Goal: Task Accomplishment & Management: Use online tool/utility

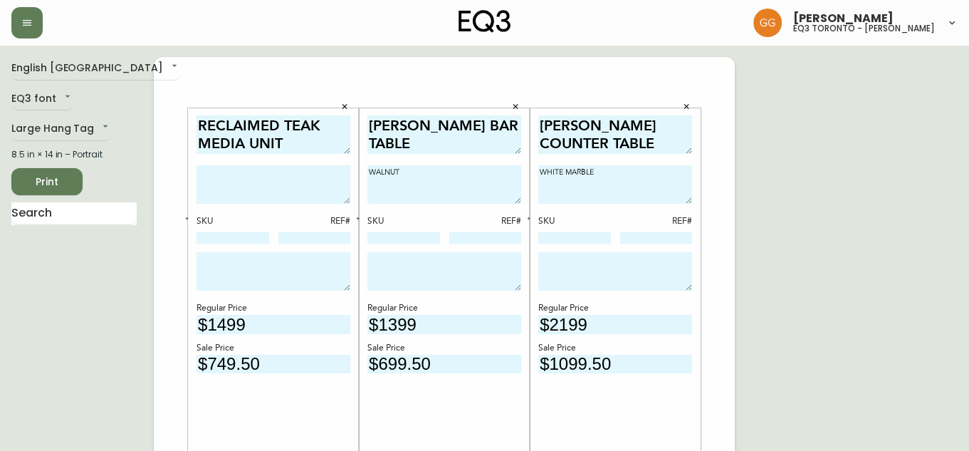
drag, startPoint x: 765, startPoint y: 118, endPoint x: 757, endPoint y: 113, distance: 9.3
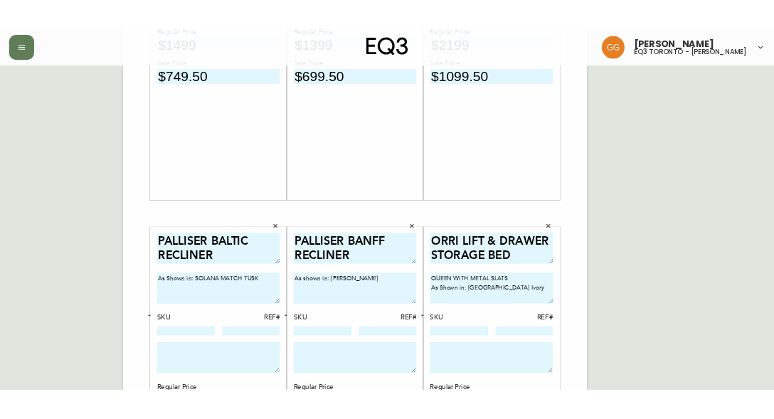
scroll to position [304, 0]
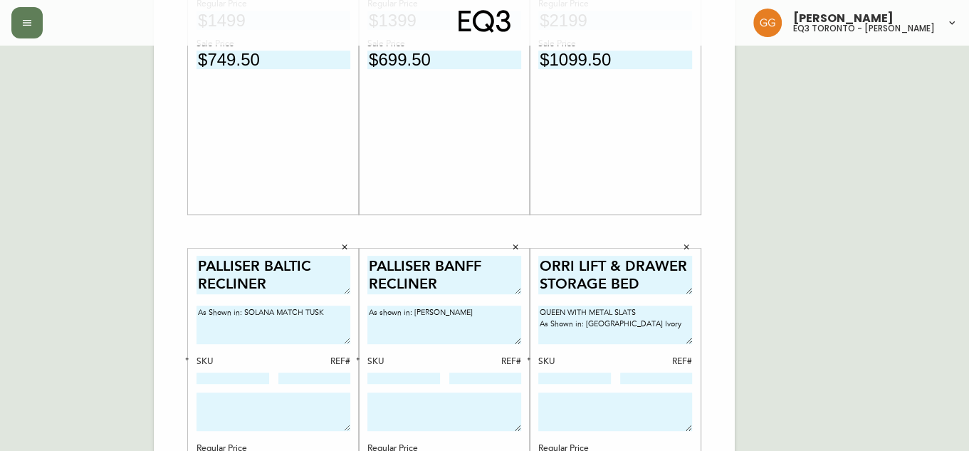
drag, startPoint x: 336, startPoint y: 225, endPoint x: 368, endPoint y: 175, distance: 59.2
click at [336, 225] on div "RECLAIMED TEAK MEDIA UNIT SKU REF# Regular Price $1499 Sale Price $749.50" at bounding box center [273, 9] width 171 height 444
drag, startPoint x: 79, startPoint y: 76, endPoint x: -60, endPoint y: 98, distance: 140.4
click at [0, 98] on html "Grabielle Graham eq3 toronto - hanna English Canada en_CA EQ3 font EQ3 Large Ha…" at bounding box center [484, 203] width 969 height 1014
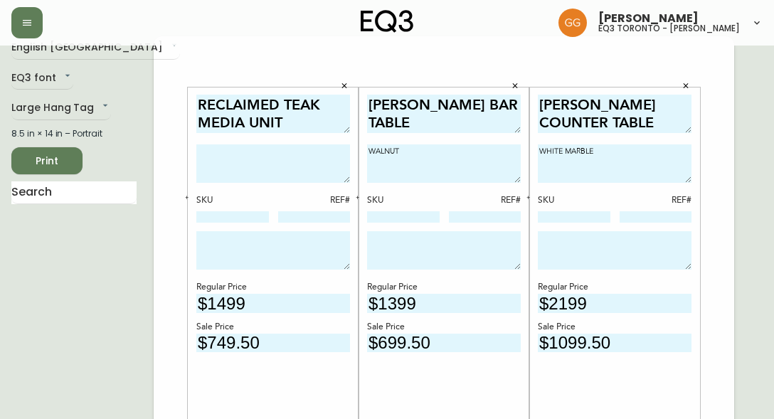
scroll to position [0, 0]
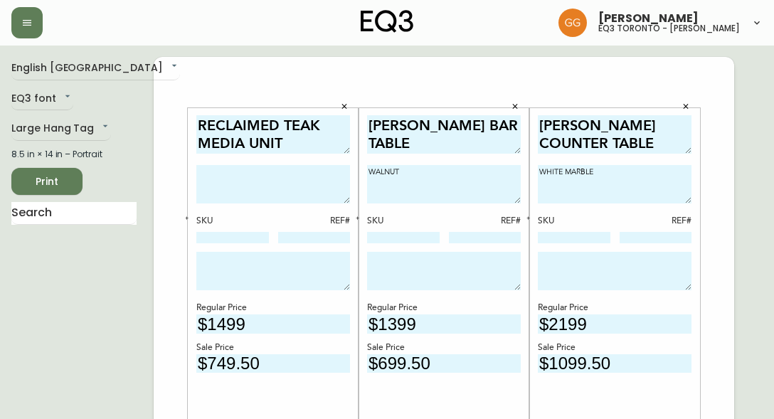
drag, startPoint x: 727, startPoint y: 111, endPoint x: 666, endPoint y: 16, distance: 113.0
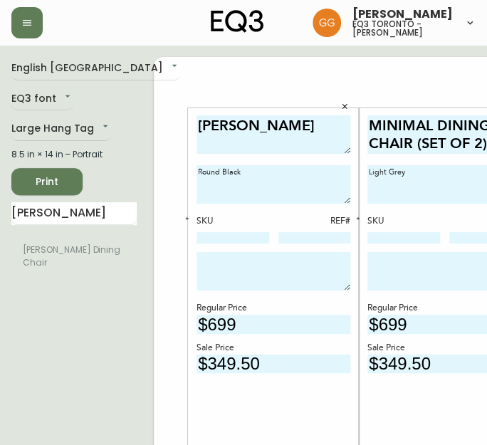
click at [272, 410] on div "KACIA DINETTE Round Black SKU REF# Regular Price $699 Sale Price $349.50" at bounding box center [273, 313] width 154 height 396
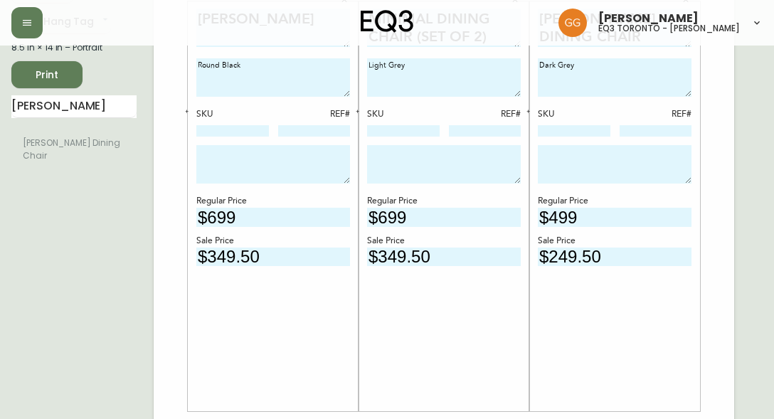
scroll to position [129, 0]
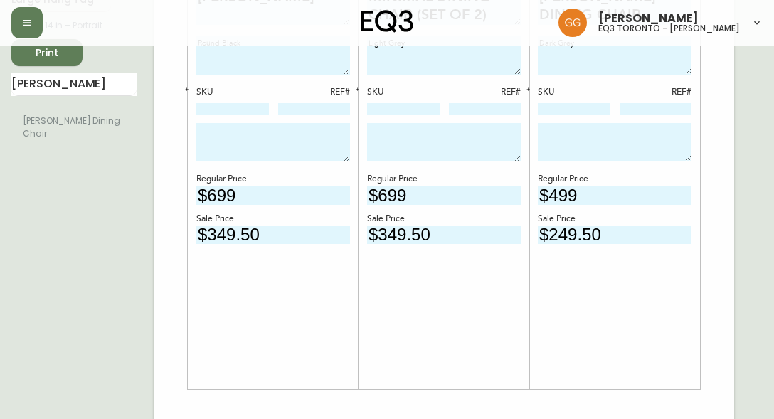
click at [717, 162] on div "KACIA DINETTE Round Black SKU REF# Regular Price $699 Sale Price $349.50 MINIMA…" at bounding box center [444, 406] width 581 height 957
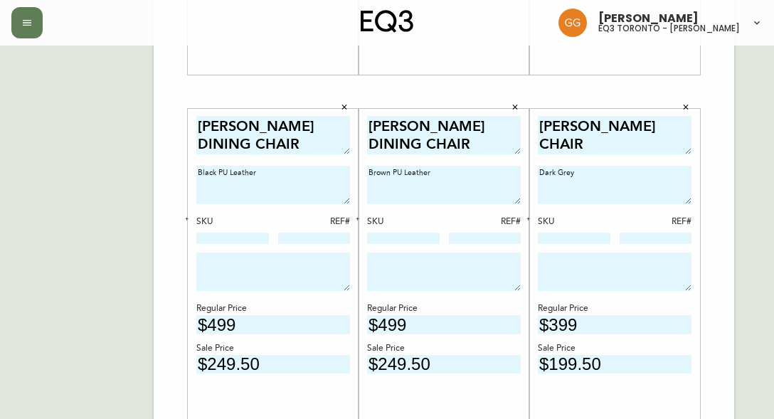
scroll to position [517, 0]
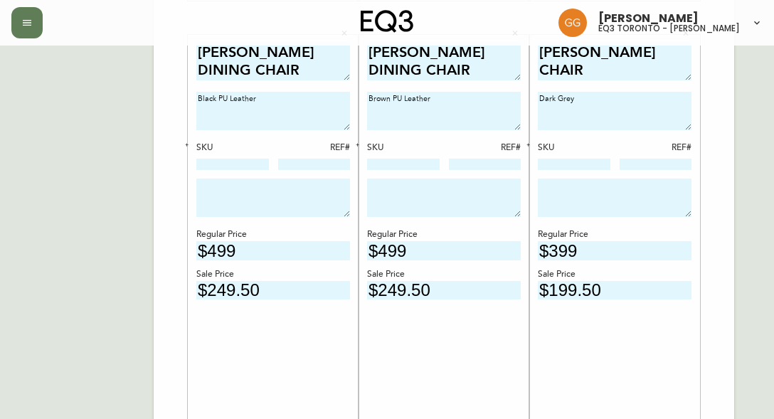
click at [446, 352] on div "NIXON DINING CHAIR Brown PU Leather SKU REF# Regular Price $499 Sale Price $249…" at bounding box center [444, 240] width 154 height 396
click at [727, 330] on div "KACIA DINETTE Round Black SKU REF# Regular Price $699 Sale Price $349.50 MINIMA…" at bounding box center [444, 17] width 581 height 957
click at [436, 364] on div "NIXON DINING CHAIR Brown PU Leather SKU REF# Regular Price $499 Sale Price $249…" at bounding box center [444, 240] width 154 height 396
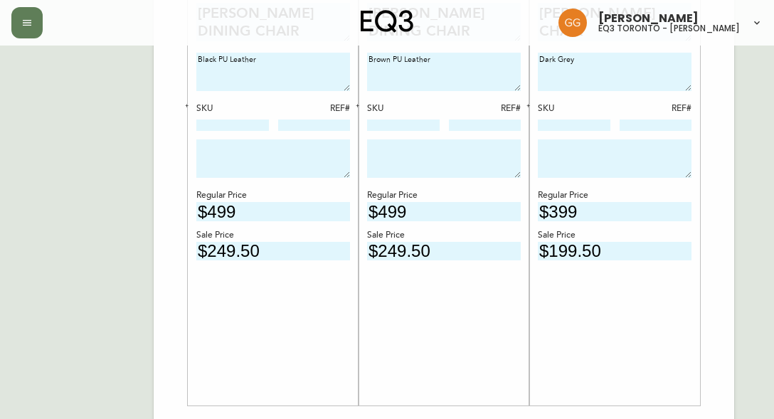
scroll to position [594, 0]
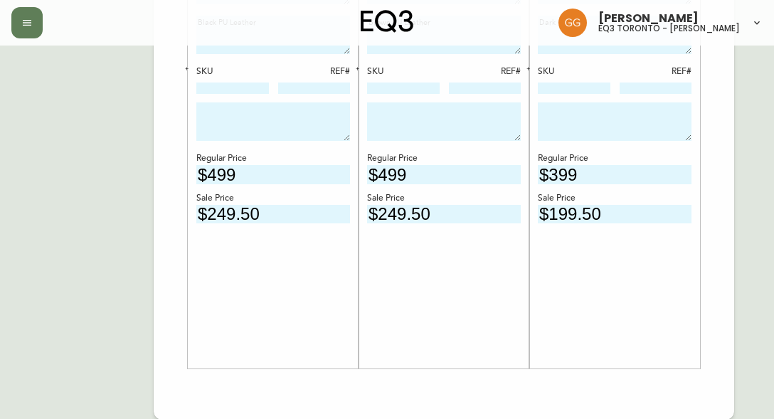
click at [492, 358] on div "NIXON DINING CHAIR Brown PU Leather SKU REF# Regular Price $499 Sale Price $249…" at bounding box center [444, 164] width 154 height 396
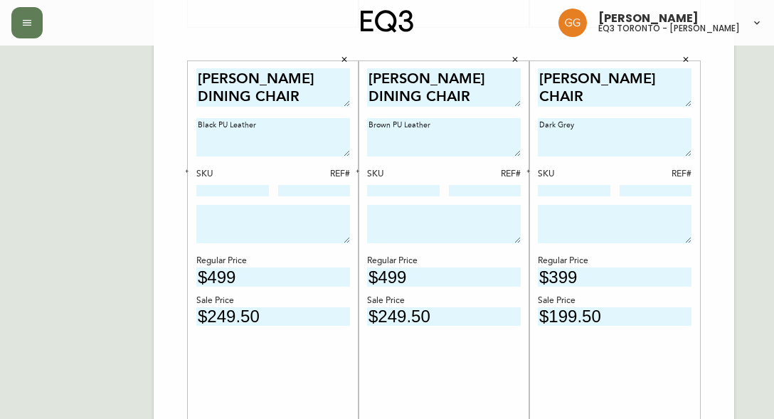
scroll to position [388, 0]
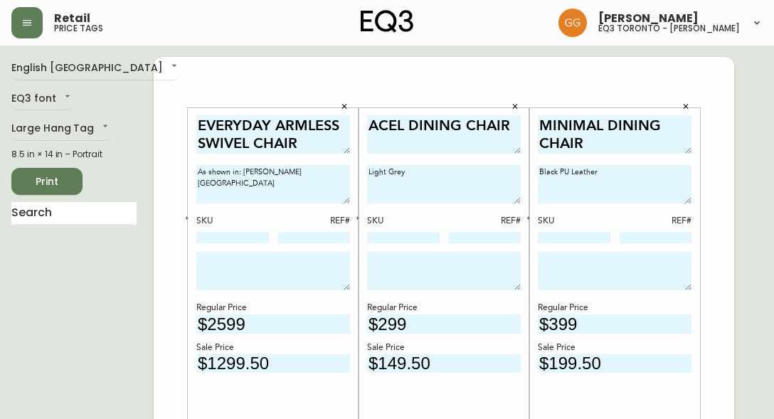
click at [294, 400] on div "EVERYDAY ARMLESS SWIVEL CHAIR As shown in: Elba Desert SKU REF# Regular Price $…" at bounding box center [273, 313] width 154 height 396
click at [332, 394] on div "EVERYDAY ARMLESS SWIVEL CHAIR As shown in: Elba Desert SKU REF# Regular Price $…" at bounding box center [273, 313] width 154 height 396
click at [342, 382] on div "EVERYDAY ARMLESS SWIVEL CHAIR As shown in: Elba Desert SKU REF# Regular Price $…" at bounding box center [273, 313] width 154 height 396
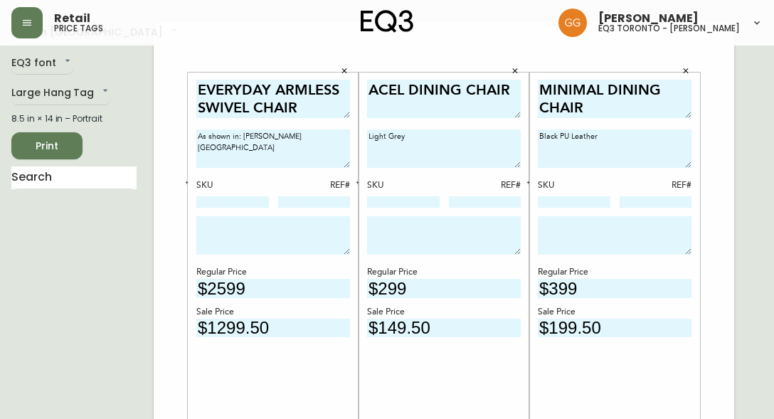
scroll to position [64, 0]
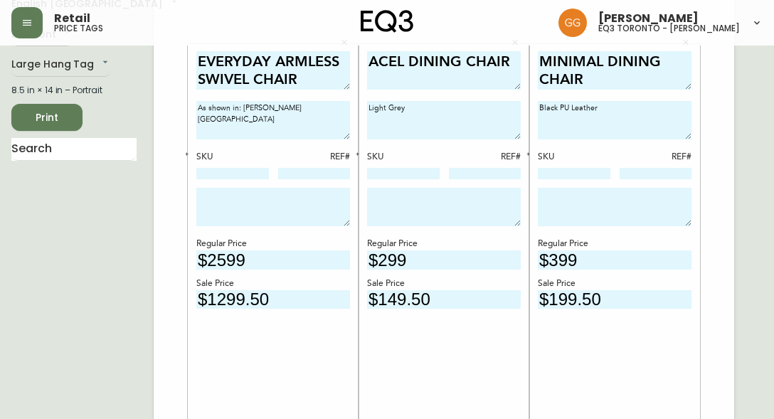
click at [450, 352] on div "ACEL DINING CHAIR Light Grey SKU REF# Regular Price $299 Sale Price $149.50" at bounding box center [444, 249] width 154 height 396
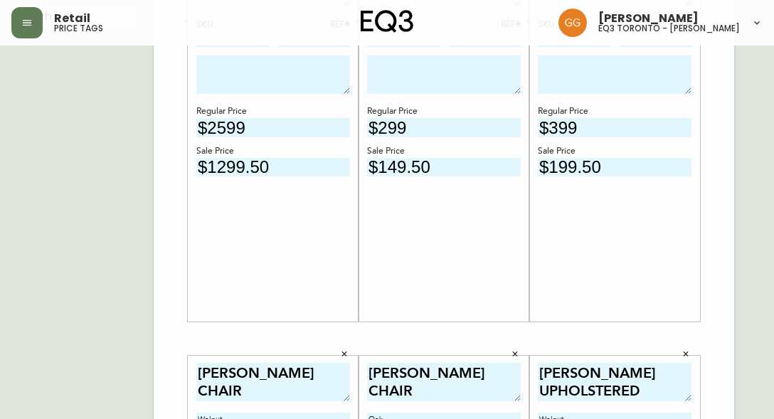
scroll to position [194, 0]
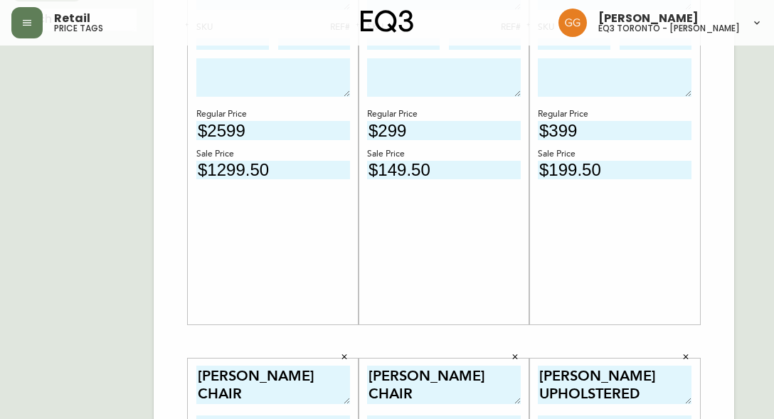
click at [438, 284] on div "ACEL DINING CHAIR Light Grey SKU REF# Regular Price $299 Sale Price $149.50" at bounding box center [444, 120] width 154 height 396
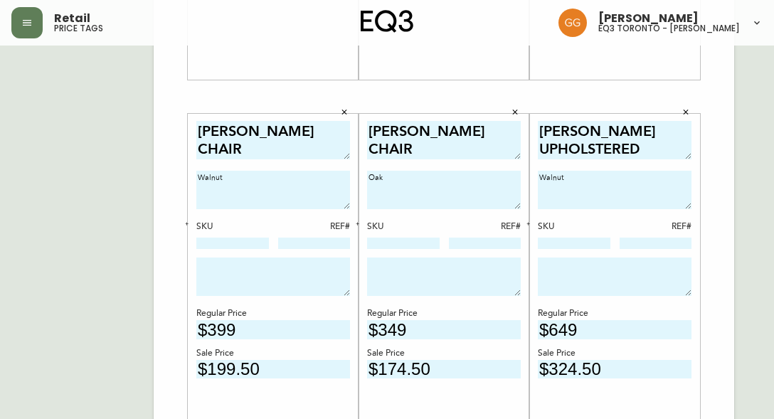
scroll to position [582, 0]
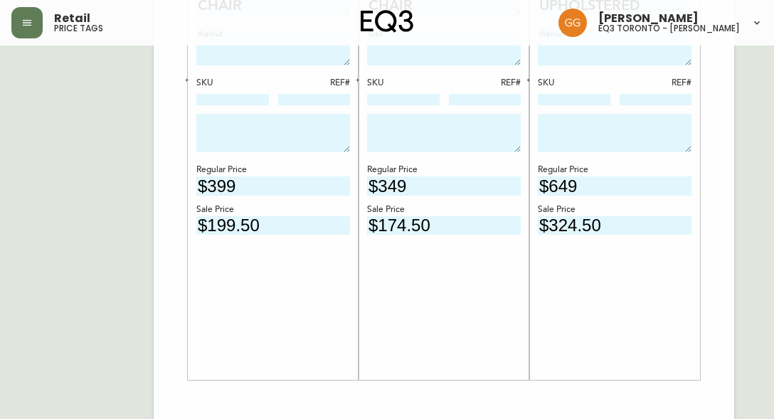
click at [325, 299] on div "TAMI DINING CHAIR Walnut SKU REF# Regular Price $399 Sale Price $199.50" at bounding box center [273, 175] width 154 height 396
click at [327, 304] on div "TAMI DINING CHAIR Walnut SKU REF# Regular Price $399 Sale Price $199.50" at bounding box center [273, 175] width 154 height 396
click at [343, 290] on div "TAMI DINING CHAIR Walnut SKU REF# Regular Price $399 Sale Price $199.50" at bounding box center [273, 175] width 154 height 396
click at [461, 312] on div "TAMI DINING CHAIR Oak SKU REF# Regular Price $349 Sale Price $174.50" at bounding box center [444, 175] width 154 height 396
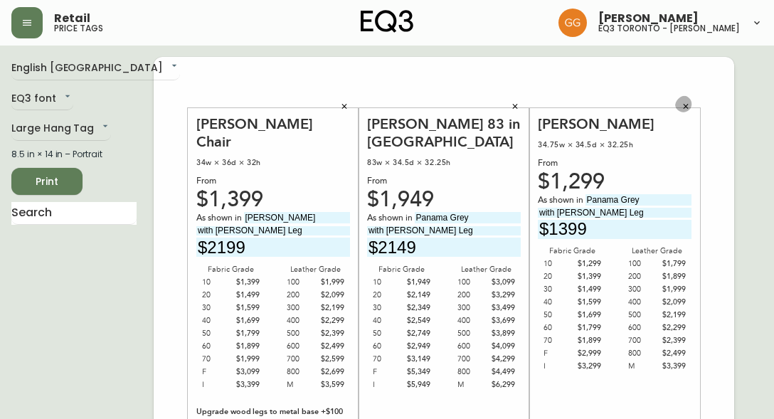
click at [685, 105] on icon "button" at bounding box center [686, 106] width 5 height 5
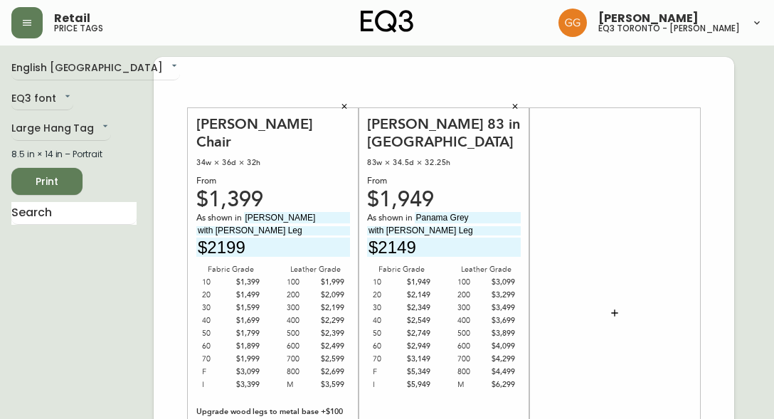
click at [515, 105] on icon "button" at bounding box center [515, 106] width 9 height 9
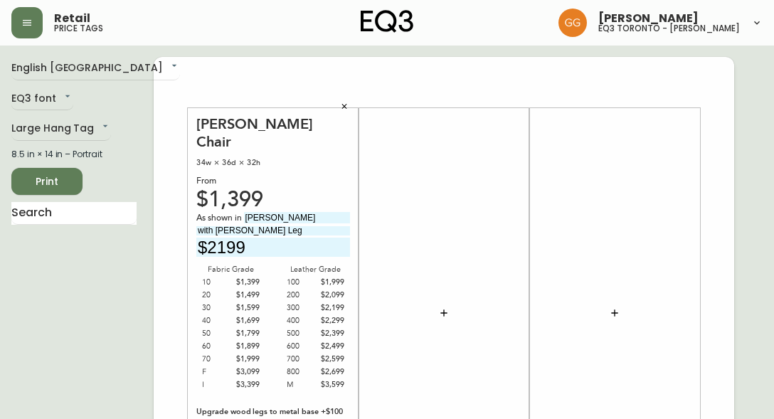
click at [343, 107] on icon "button" at bounding box center [344, 106] width 9 height 9
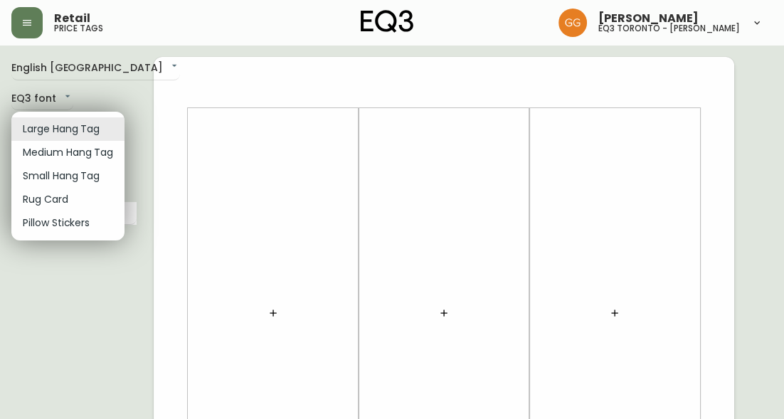
click at [64, 127] on li "Large Hang Tag" at bounding box center [67, 128] width 113 height 23
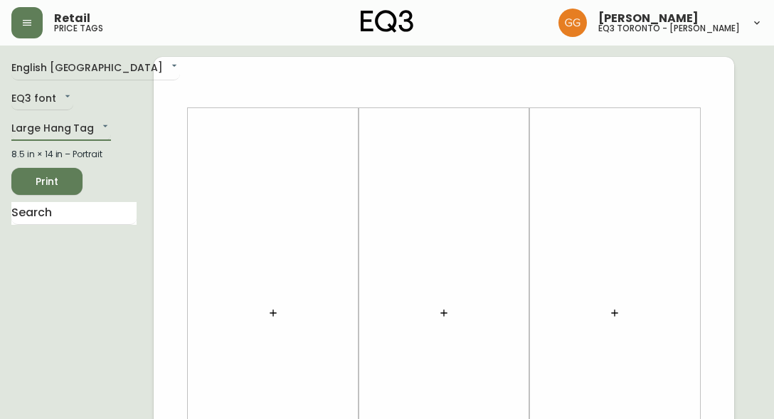
click at [286, 320] on div at bounding box center [273, 313] width 154 height 396
click at [276, 313] on icon "button" at bounding box center [273, 313] width 6 height 6
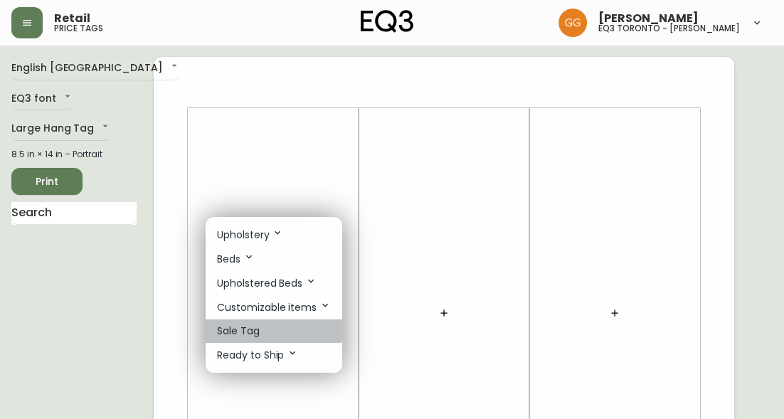
click at [269, 330] on li "Sale Tag" at bounding box center [274, 331] width 137 height 23
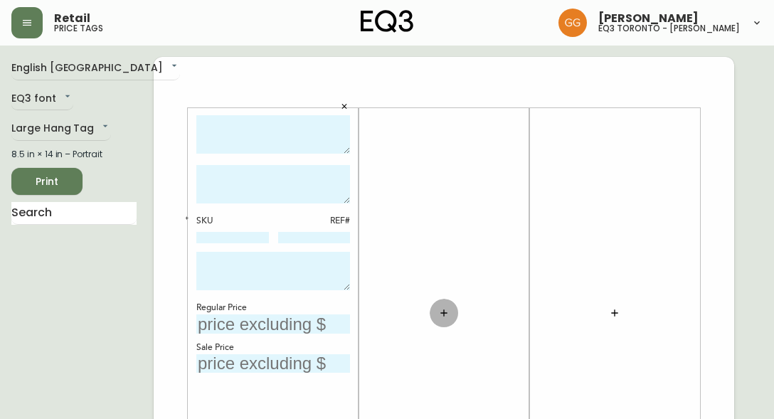
click at [439, 311] on icon "button" at bounding box center [443, 312] width 11 height 11
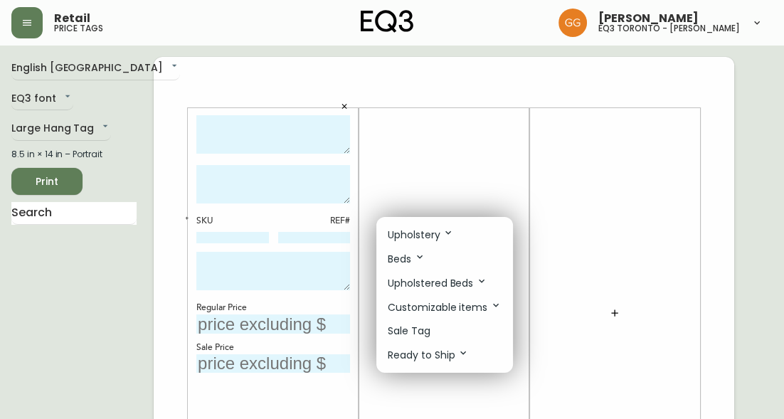
click at [416, 322] on li "Sale Tag" at bounding box center [445, 331] width 137 height 23
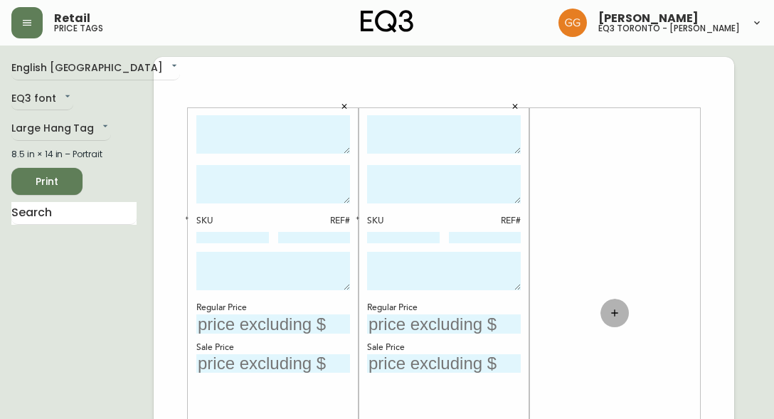
click at [611, 312] on icon "button" at bounding box center [614, 312] width 11 height 11
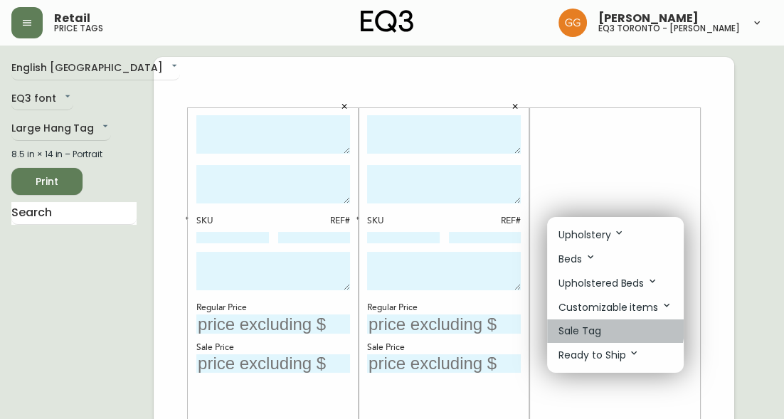
click at [587, 327] on p "Sale Tag" at bounding box center [580, 331] width 43 height 15
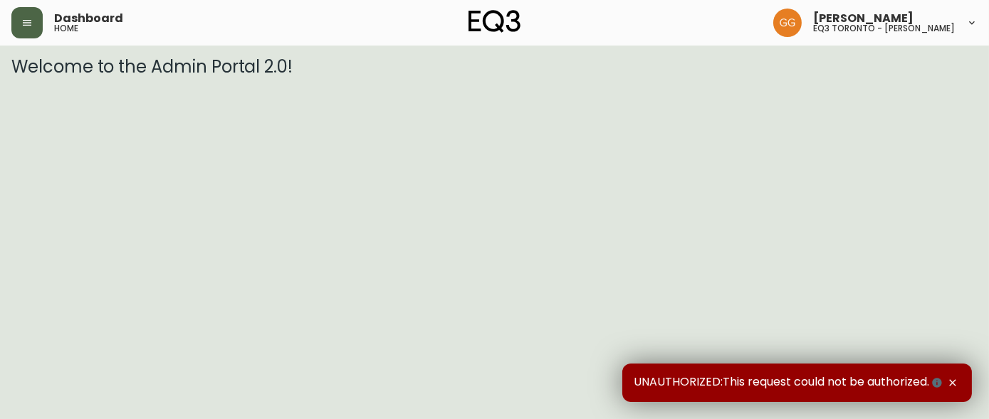
click at [31, 28] on icon "button" at bounding box center [26, 22] width 11 height 11
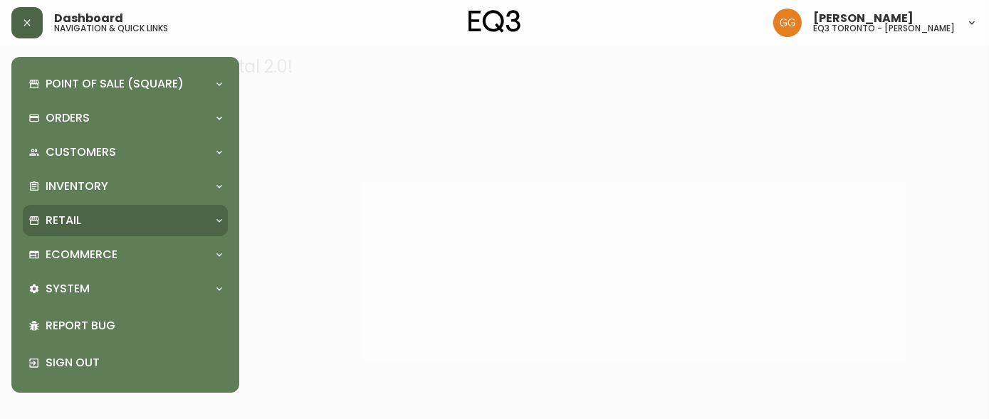
click at [114, 212] on div "Retail" at bounding box center [125, 220] width 205 height 31
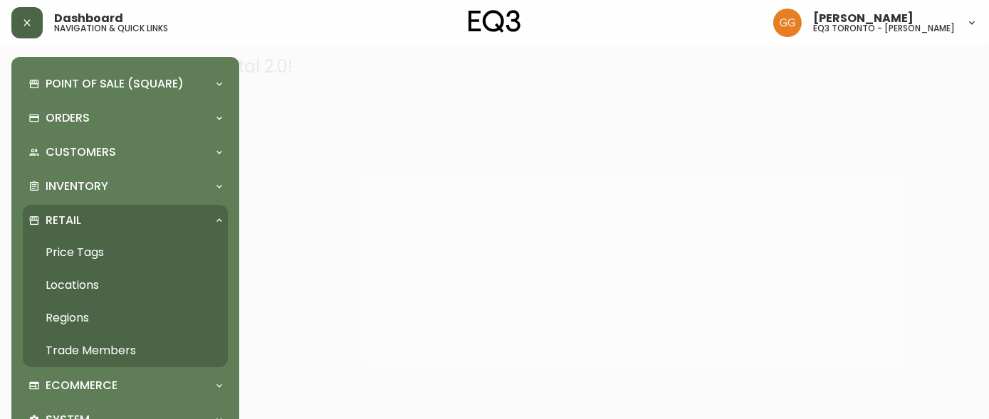
click at [78, 252] on link "Price Tags" at bounding box center [125, 252] width 205 height 33
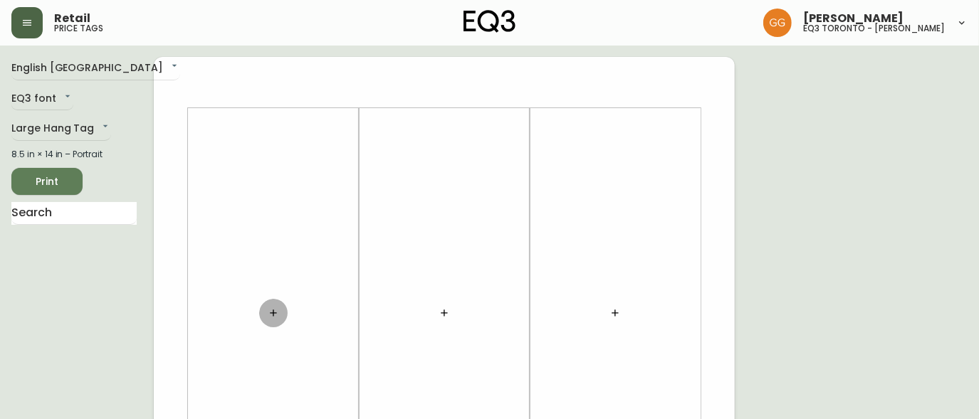
click at [267, 310] on button "button" at bounding box center [273, 313] width 28 height 28
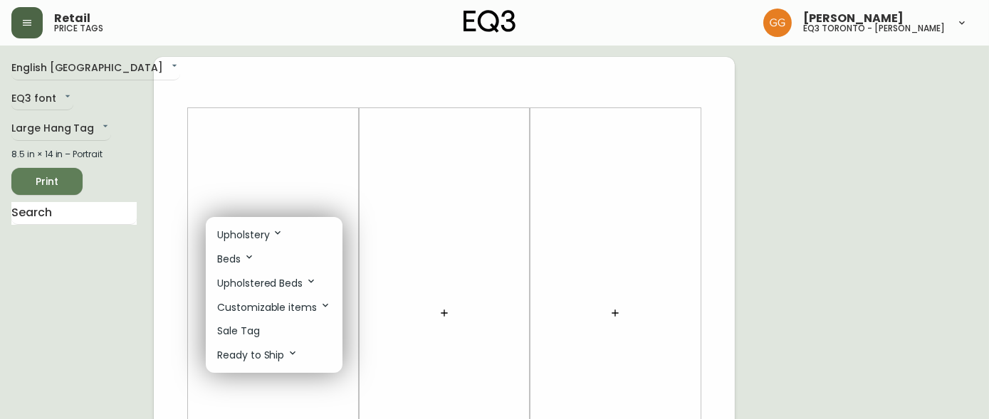
click at [280, 330] on li "Sale Tag" at bounding box center [274, 331] width 137 height 23
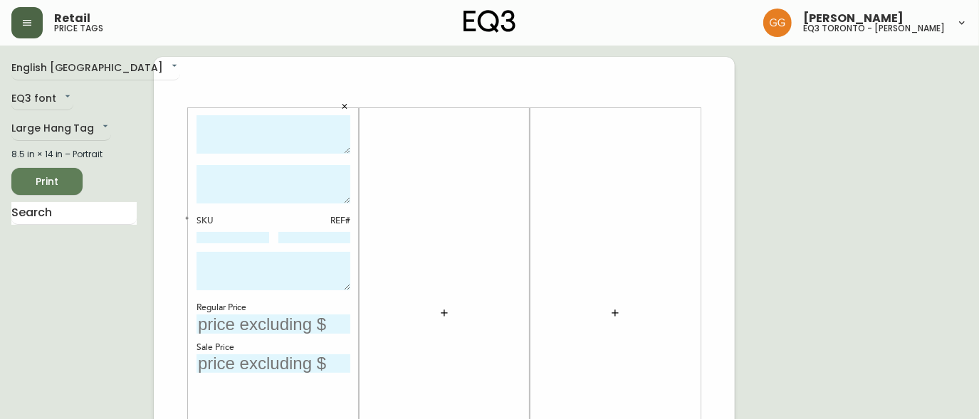
click at [425, 317] on div at bounding box center [444, 313] width 154 height 396
click at [441, 316] on icon "button" at bounding box center [443, 312] width 11 height 11
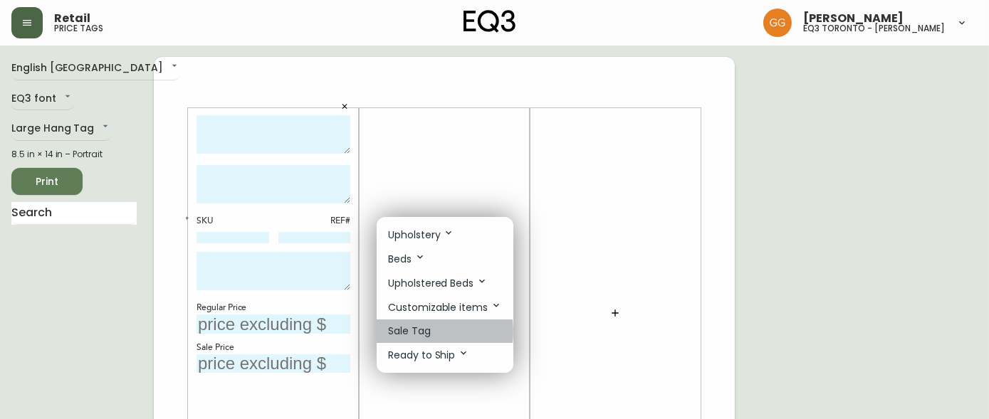
click at [414, 333] on p "Sale Tag" at bounding box center [409, 331] width 43 height 15
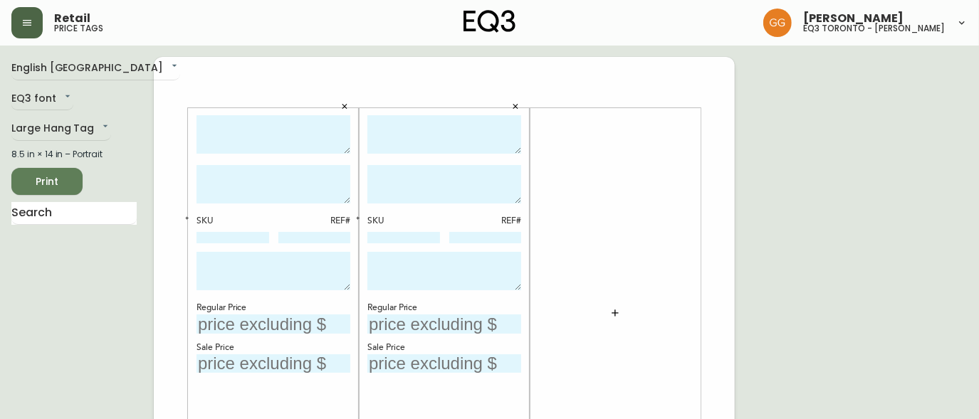
click at [605, 310] on button "button" at bounding box center [615, 313] width 28 height 28
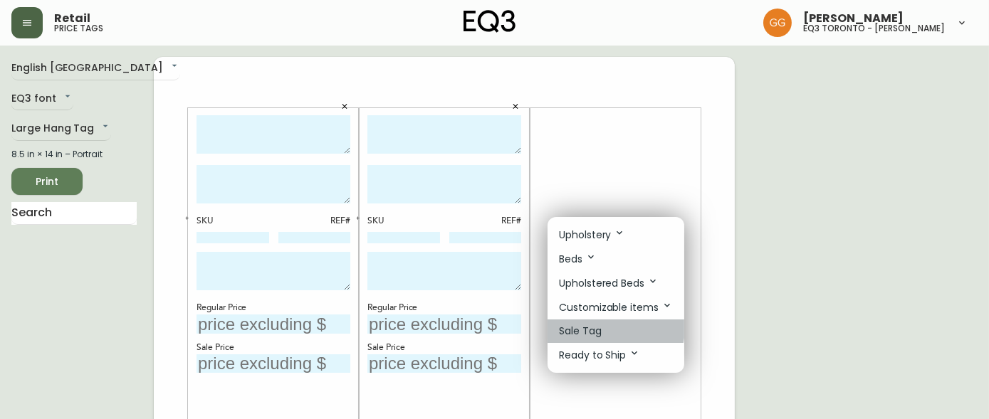
click at [592, 329] on p "Sale Tag" at bounding box center [580, 331] width 43 height 15
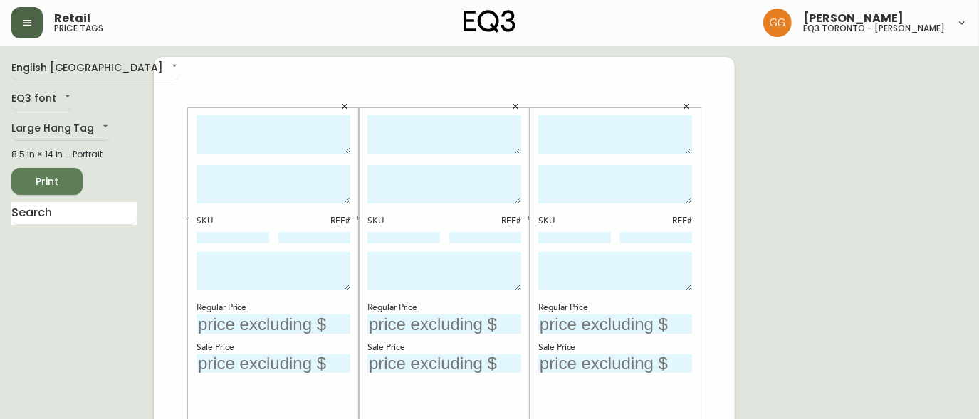
click at [273, 145] on textarea at bounding box center [273, 134] width 154 height 39
type textarea "WREN WOOD DINING CHAIR"
click at [265, 176] on textarea at bounding box center [273, 184] width 154 height 38
type textarea "OAK"
click at [263, 315] on input "text" at bounding box center [273, 324] width 154 height 19
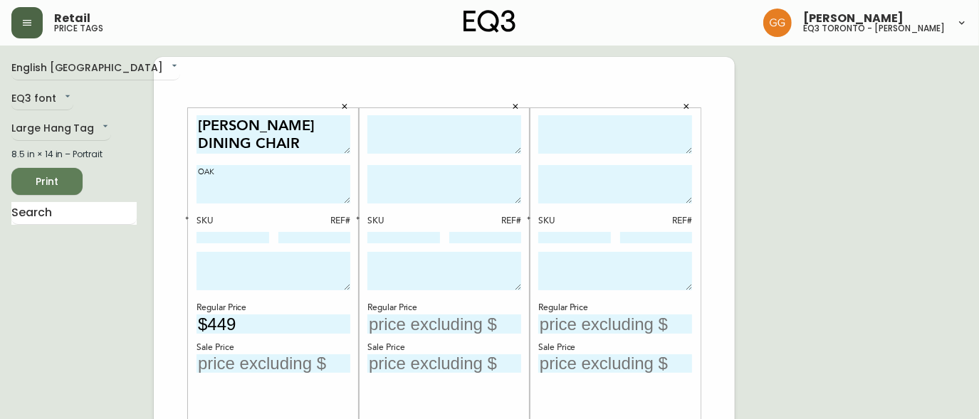
type input "$449"
click at [243, 368] on input "text" at bounding box center [273, 363] width 154 height 19
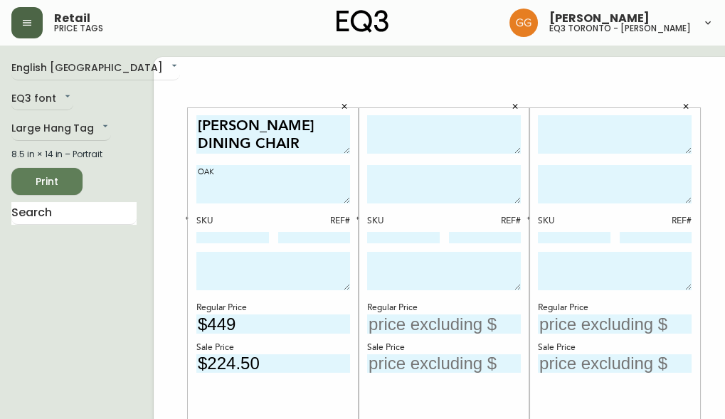
type input "$224.50"
click at [472, 91] on div "SKU REF# Regular Price Sale Price" at bounding box center [444, 313] width 171 height 444
click at [396, 135] on textarea at bounding box center [444, 134] width 154 height 39
type textarea "Lyla Armchair"
click at [385, 183] on textarea at bounding box center [444, 184] width 154 height 38
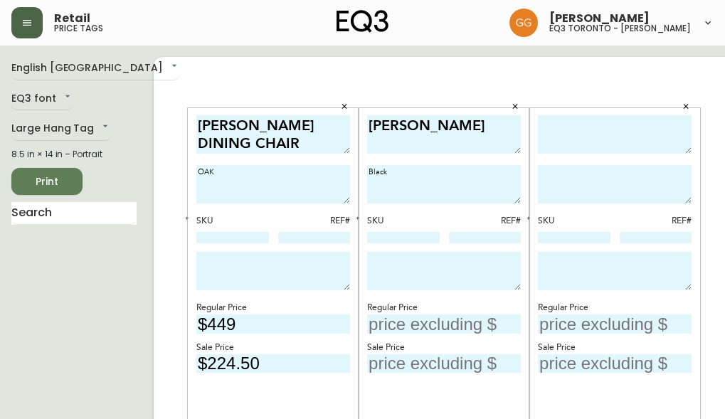
type textarea "Black"
drag, startPoint x: 437, startPoint y: 122, endPoint x: 335, endPoint y: 123, distance: 101.8
type textarea "LYLA ARMCHAIR"
click at [616, 126] on textarea at bounding box center [615, 134] width 154 height 39
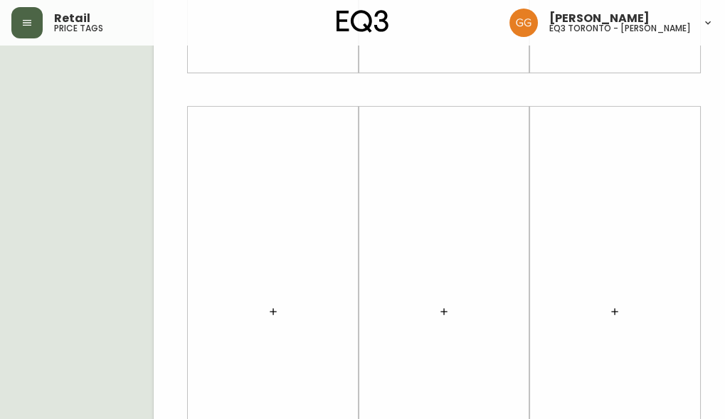
scroll to position [517, 0]
type textarea "LYLA SIDECHAIR"
click at [259, 233] on button "button" at bounding box center [273, 240] width 28 height 28
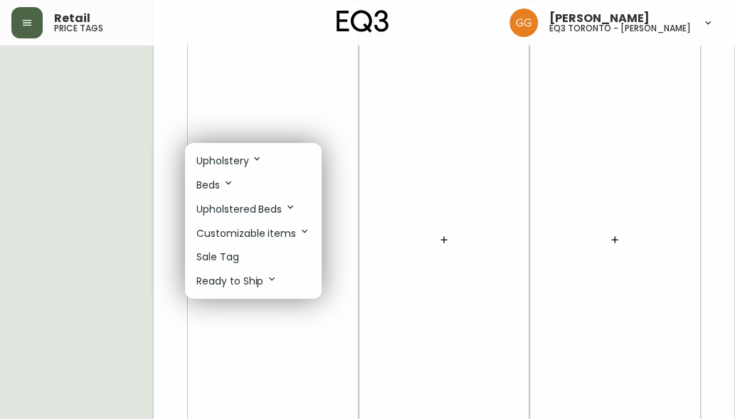
click at [236, 254] on p "Sale Tag" at bounding box center [217, 257] width 43 height 15
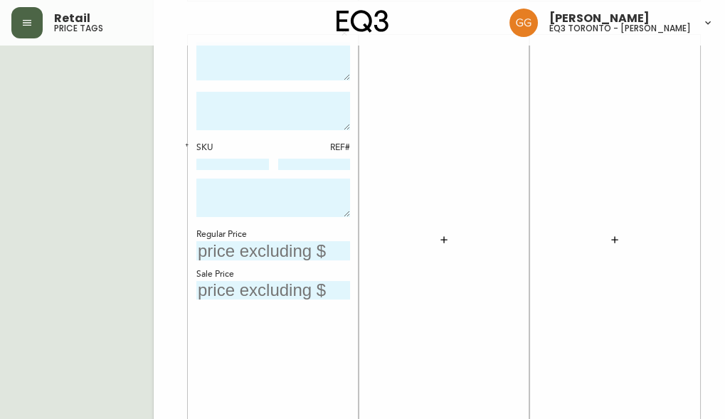
scroll to position [323, 0]
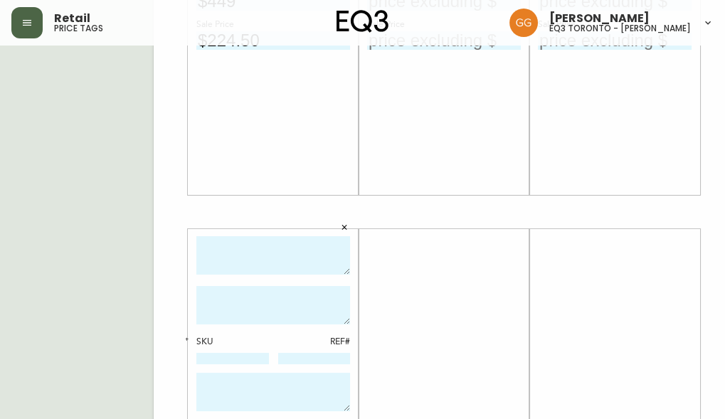
click at [245, 248] on textarea at bounding box center [273, 255] width 154 height 39
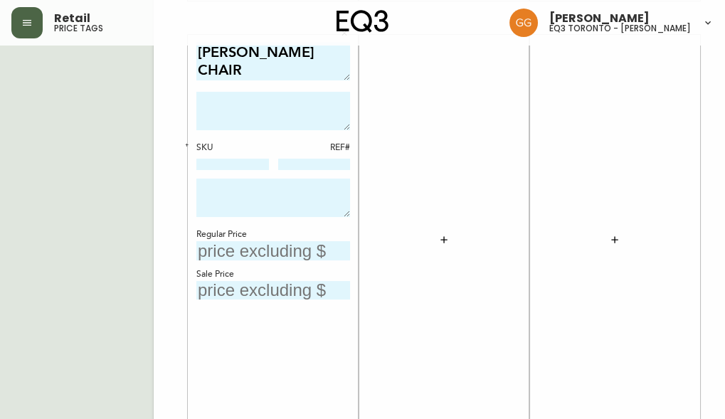
type textarea "LENA DINING CHAIR"
click at [430, 240] on button "button" at bounding box center [444, 240] width 28 height 28
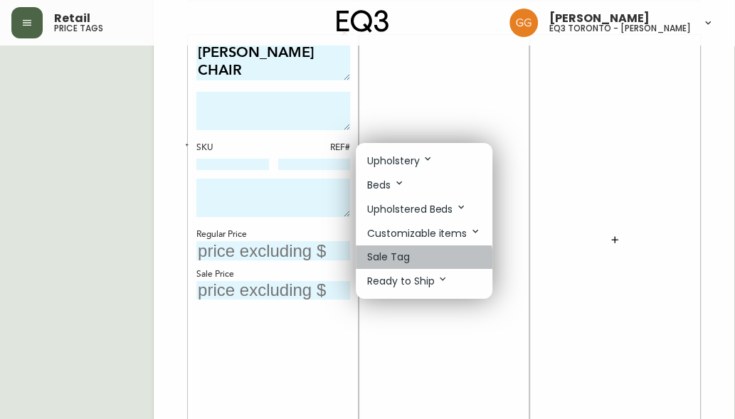
click at [417, 262] on li "Sale Tag" at bounding box center [424, 257] width 137 height 23
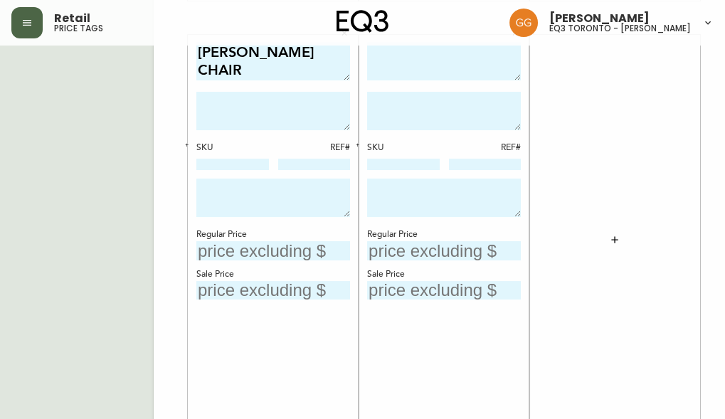
scroll to position [388, 0]
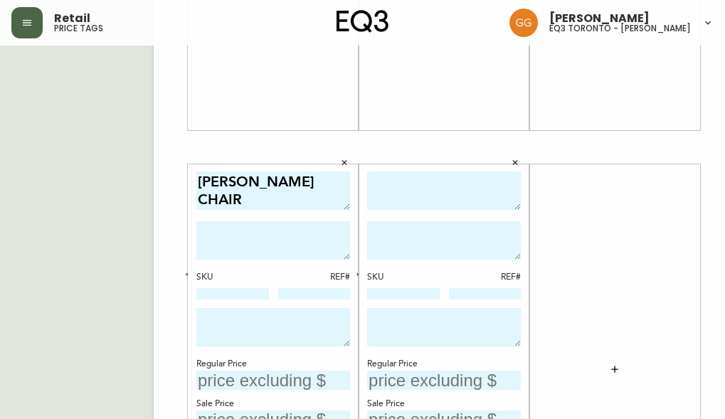
click at [384, 187] on textarea at bounding box center [444, 191] width 154 height 39
type textarea "CADE DINING CHAIR"
click at [609, 367] on icon "button" at bounding box center [614, 369] width 11 height 11
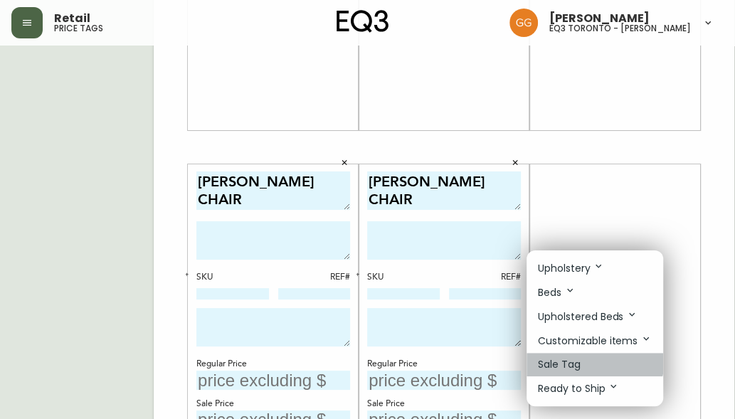
click at [583, 359] on li "Sale Tag" at bounding box center [595, 364] width 137 height 23
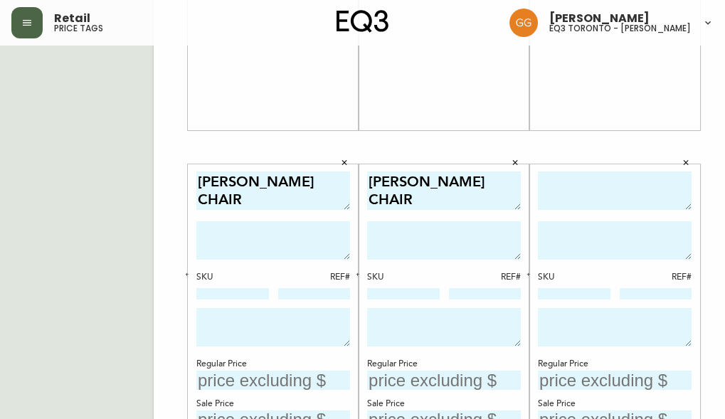
click at [559, 192] on textarea at bounding box center [615, 191] width 154 height 39
type textarea "CADE DINING CHAIR"
click at [456, 223] on textarea at bounding box center [444, 240] width 154 height 38
type textarea "BOUCLE"
click at [562, 234] on textarea at bounding box center [615, 240] width 154 height 38
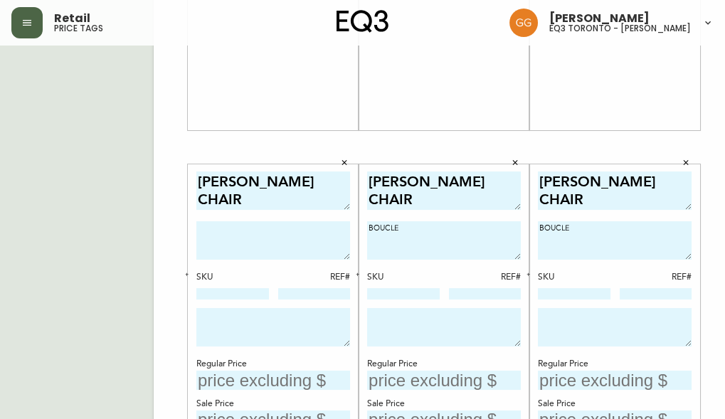
type textarea "BOUCLE"
click at [280, 229] on textarea at bounding box center [273, 240] width 154 height 38
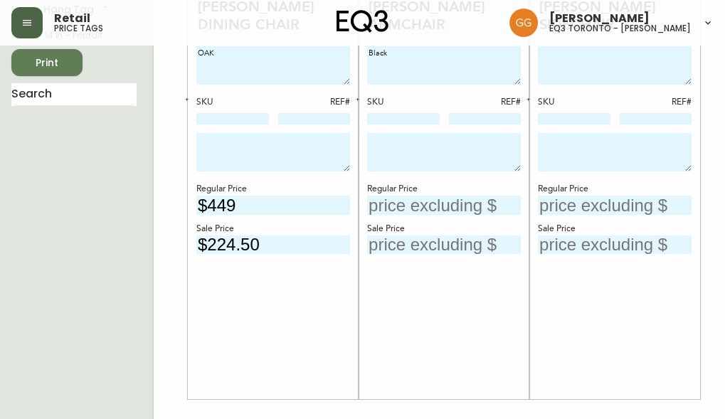
scroll to position [0, 0]
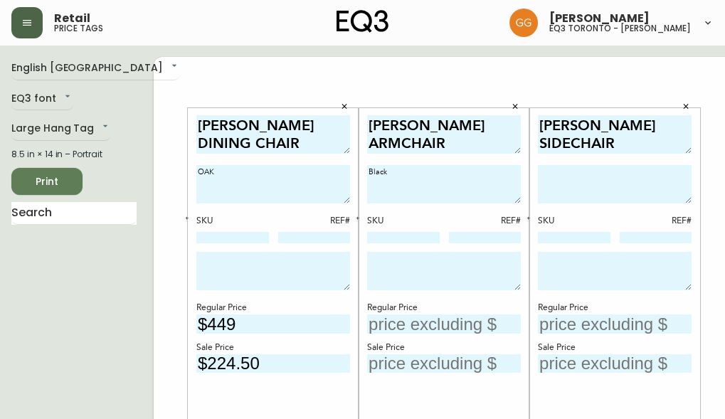
type textarea "OAK"
click at [542, 187] on textarea at bounding box center [615, 184] width 154 height 38
type textarea "o"
type textarea "OAK"
click at [433, 180] on textarea "Black" at bounding box center [444, 184] width 154 height 38
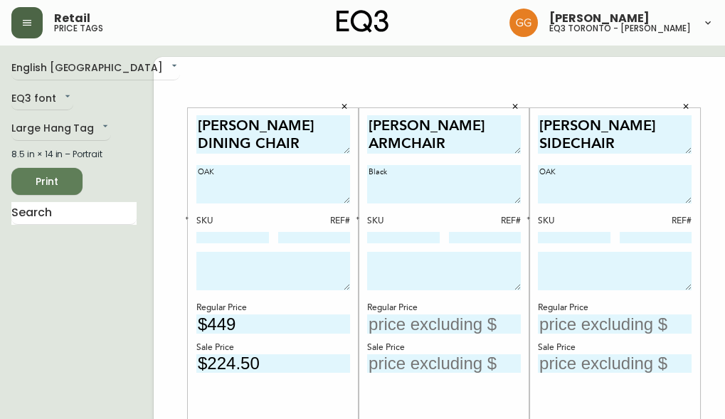
click at [433, 180] on textarea "Black" at bounding box center [444, 184] width 154 height 38
click at [465, 125] on textarea "LYLA ARMCHAIR" at bounding box center [444, 134] width 154 height 39
click at [389, 175] on textarea "Black" at bounding box center [444, 184] width 154 height 38
click at [387, 125] on textarea "LYLA COUNTER STOOL" at bounding box center [444, 134] width 154 height 39
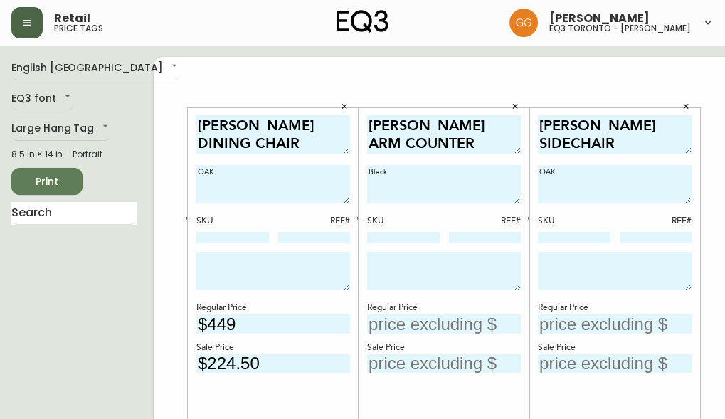
type textarea "LYLA ARM COUNTER STOOL"
click at [391, 326] on input "text" at bounding box center [444, 324] width 154 height 19
type input "$249"
click at [417, 364] on input "text" at bounding box center [444, 363] width 154 height 19
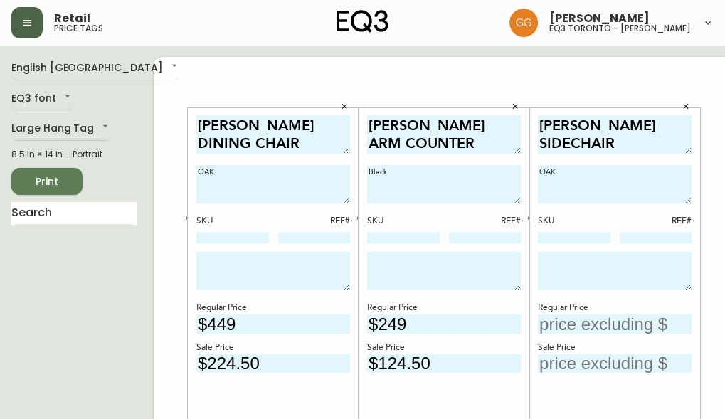
type input "$124.50"
click at [451, 374] on div "LYLA ARM COUNTER STOOL Black SKU REF# Regular Price $249 Sale Price $124.50" at bounding box center [444, 313] width 154 height 396
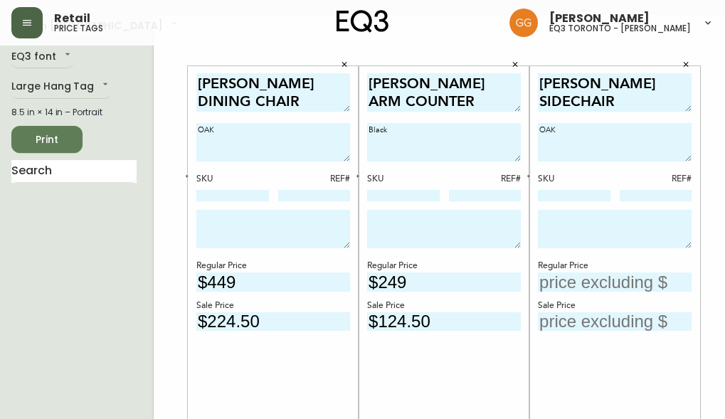
scroll to position [64, 0]
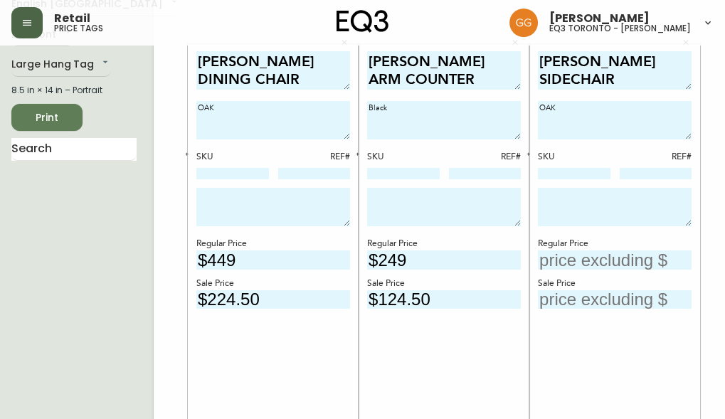
click at [588, 246] on div "Regular Price" at bounding box center [615, 244] width 154 height 13
click at [594, 256] on input "text" at bounding box center [615, 260] width 154 height 19
type input "$249"
click at [631, 298] on input "text" at bounding box center [615, 299] width 154 height 19
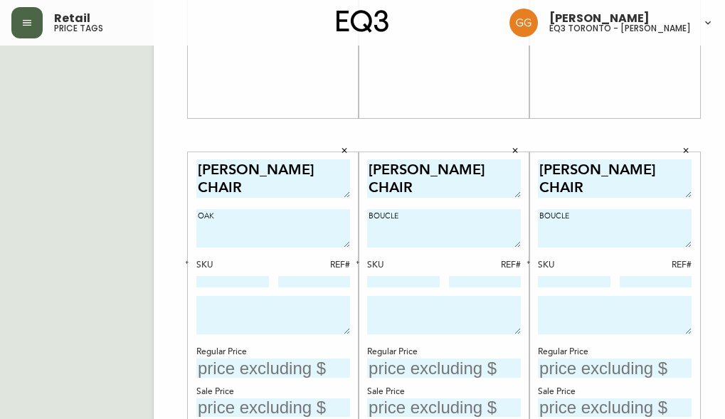
scroll to position [400, 0]
type input "$124.50"
click at [465, 241] on textarea "BOUCLE" at bounding box center [444, 228] width 154 height 38
click at [232, 359] on input "text" at bounding box center [273, 368] width 154 height 19
type input "$399"
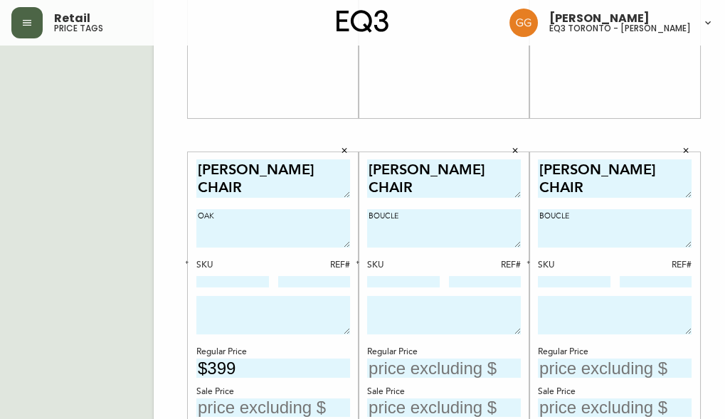
click at [455, 332] on textarea at bounding box center [444, 315] width 154 height 38
click at [263, 406] on input "text" at bounding box center [273, 408] width 154 height 19
type input "$199.50"
click at [578, 302] on textarea at bounding box center [615, 315] width 154 height 38
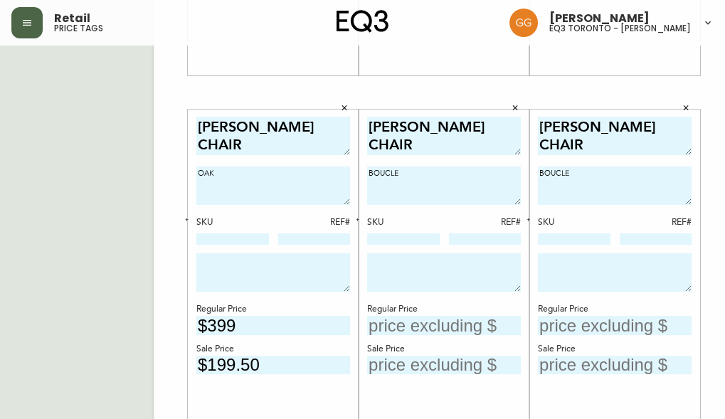
scroll to position [530, 0]
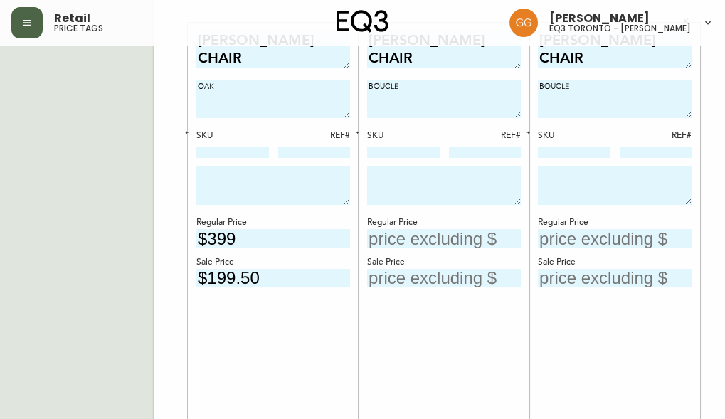
click at [413, 238] on input "text" at bounding box center [444, 238] width 154 height 19
type input "$499"
click at [548, 237] on input "text" at bounding box center [615, 238] width 154 height 19
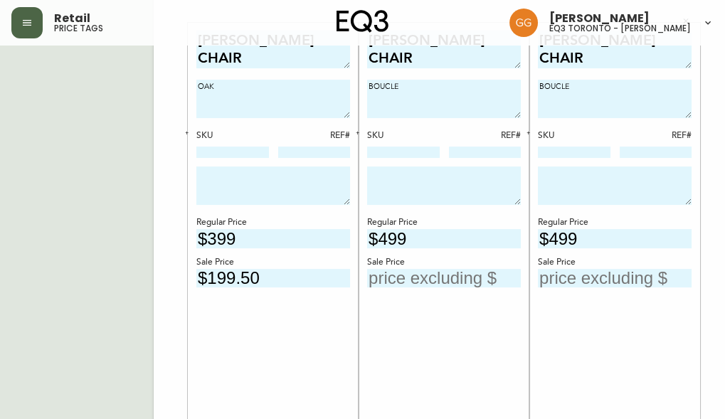
type input "$499"
drag, startPoint x: 607, startPoint y: 283, endPoint x: 599, endPoint y: 283, distance: 7.8
click at [607, 283] on input "text" at bounding box center [615, 278] width 154 height 19
click at [433, 281] on input "text" at bounding box center [444, 278] width 154 height 19
type input "$249.50"
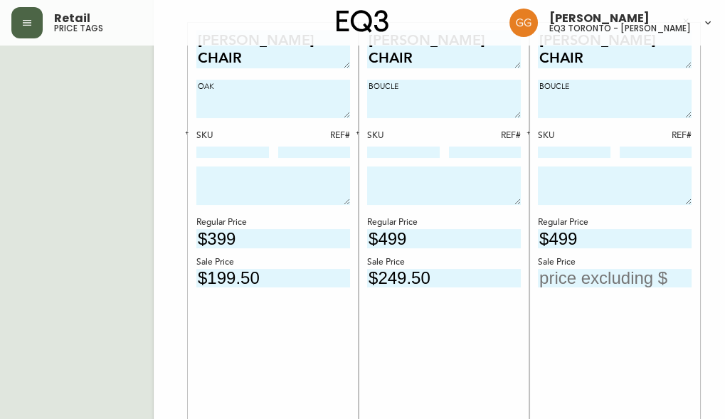
click at [545, 273] on input "text" at bounding box center [615, 278] width 154 height 19
type input "$249.50"
click at [552, 332] on div "CADE DINING CHAIR BOUCLE SKU REF# Regular Price $499 Sale Price $249.50" at bounding box center [615, 228] width 154 height 396
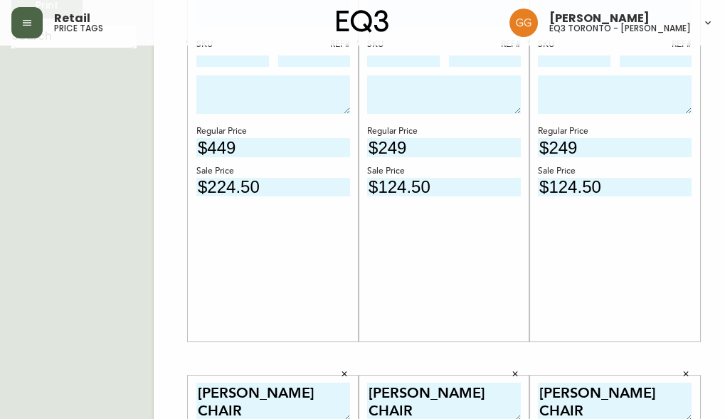
scroll to position [129, 0]
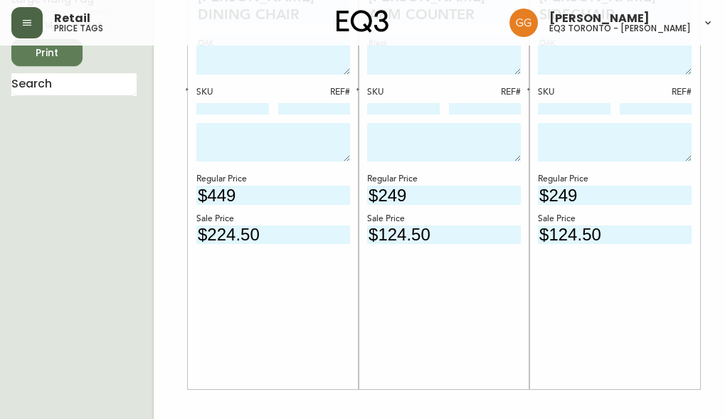
click at [461, 314] on div "LYLA ARM COUNTER STOOL Black SKU REF# Regular Price $249 Sale Price $124.50" at bounding box center [444, 184] width 154 height 396
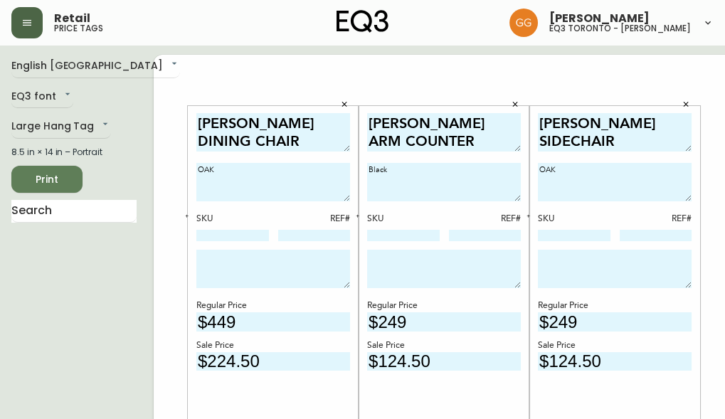
scroll to position [0, 0]
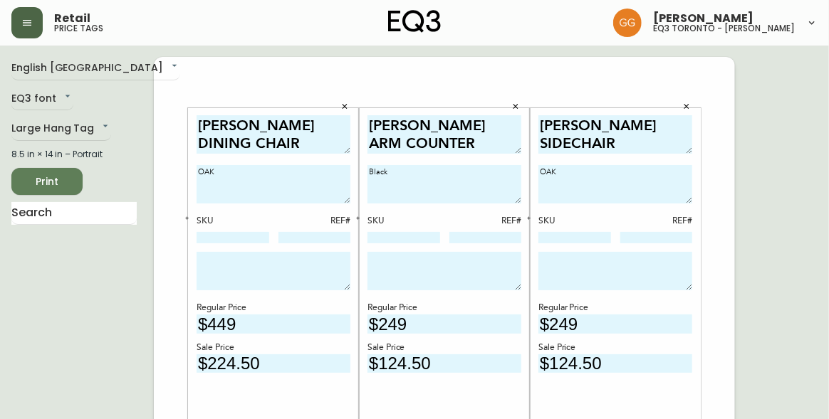
click at [52, 174] on span "Print" at bounding box center [47, 182] width 48 height 18
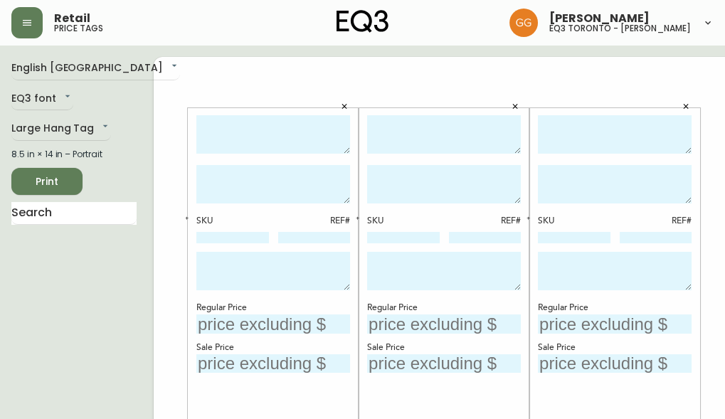
click at [235, 135] on textarea at bounding box center [273, 134] width 154 height 39
type textarea "Palliser Jules Chair"
click at [263, 184] on textarea at bounding box center [273, 184] width 154 height 38
type textarea "As shown in: Bubbly Cork"
click at [250, 320] on input "text" at bounding box center [273, 324] width 154 height 19
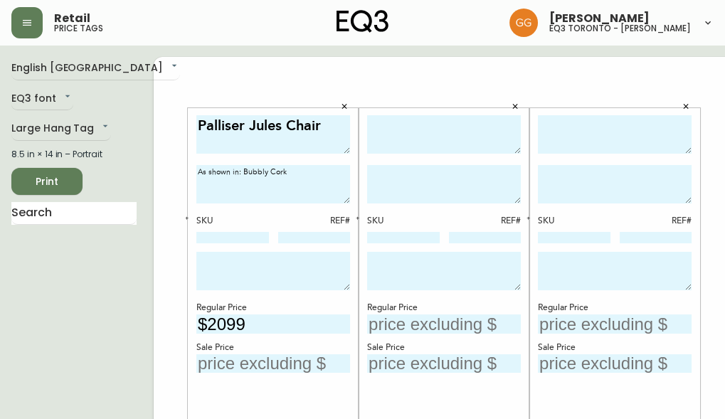
type input "$2099"
click at [228, 362] on input "text" at bounding box center [273, 363] width 154 height 19
type input "$1049.50"
click at [541, 95] on div "SKU REF# Regular Price Sale Price" at bounding box center [615, 313] width 171 height 444
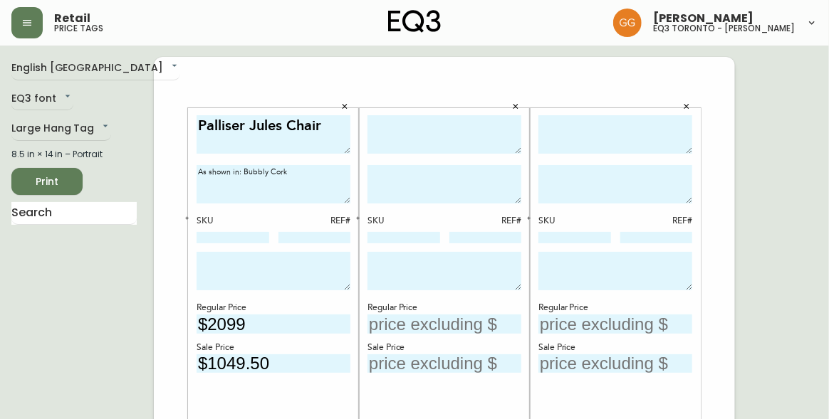
click at [47, 178] on span "Print" at bounding box center [47, 182] width 48 height 18
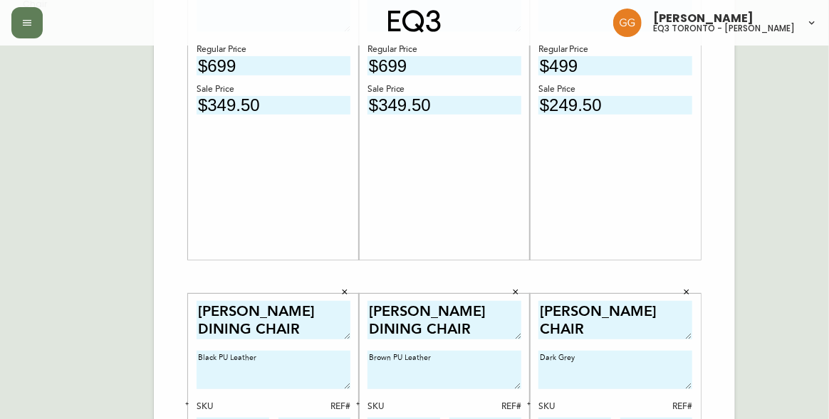
scroll to position [64, 0]
